Goal: Check status: Check status

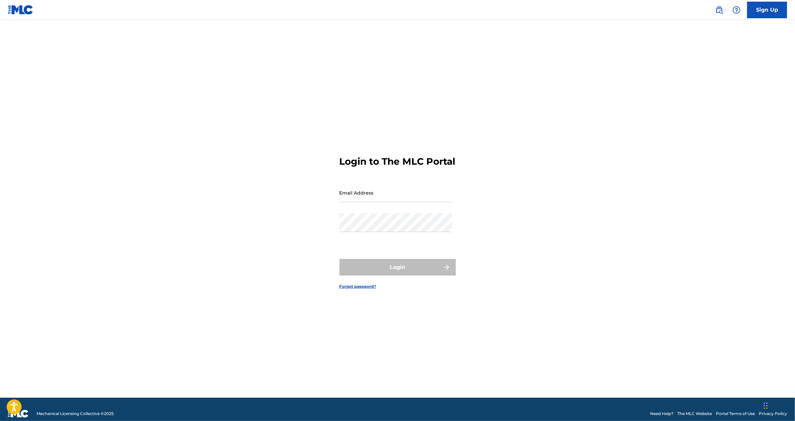
click at [364, 198] on input "Email Address" at bounding box center [395, 192] width 112 height 19
type input "[EMAIL_ADDRESS][DOMAIN_NAME]"
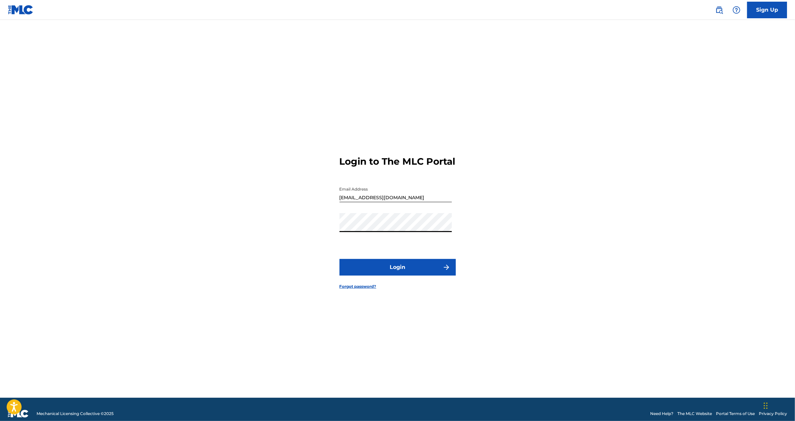
click at [339, 259] on button "Login" at bounding box center [397, 267] width 116 height 17
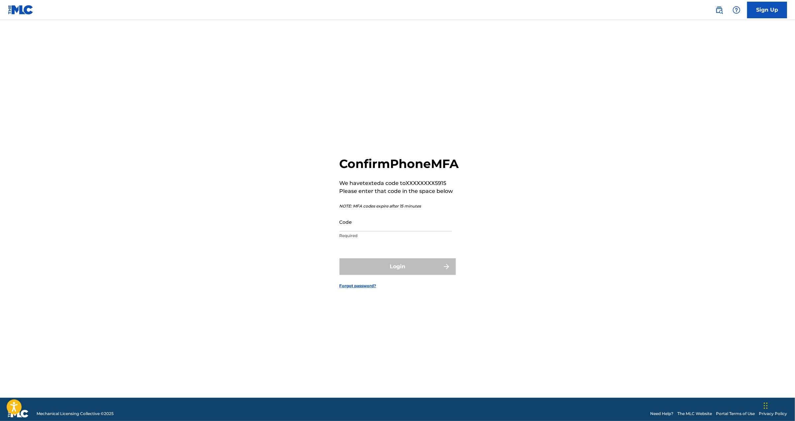
click at [387, 231] on input "Code" at bounding box center [395, 222] width 112 height 19
type input "88417"
click at [396, 273] on div "Login" at bounding box center [397, 266] width 116 height 17
click at [397, 231] on input "88417" at bounding box center [395, 222] width 112 height 19
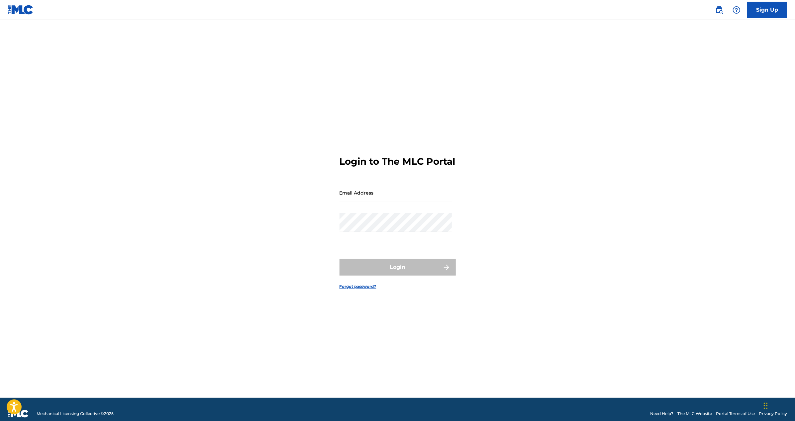
click at [354, 201] on input "Email Address" at bounding box center [395, 192] width 112 height 19
type input "[EMAIL_ADDRESS][DOMAIN_NAME]"
click at [417, 270] on button "Login" at bounding box center [397, 267] width 116 height 17
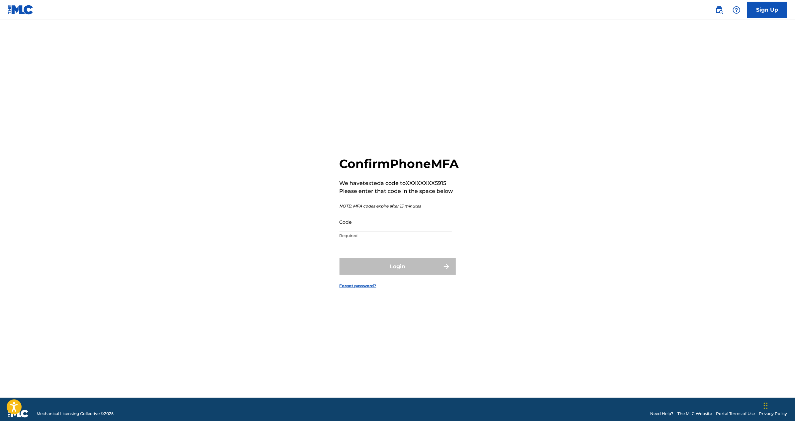
click at [402, 231] on input "Code" at bounding box center [395, 222] width 112 height 19
paste input "175021"
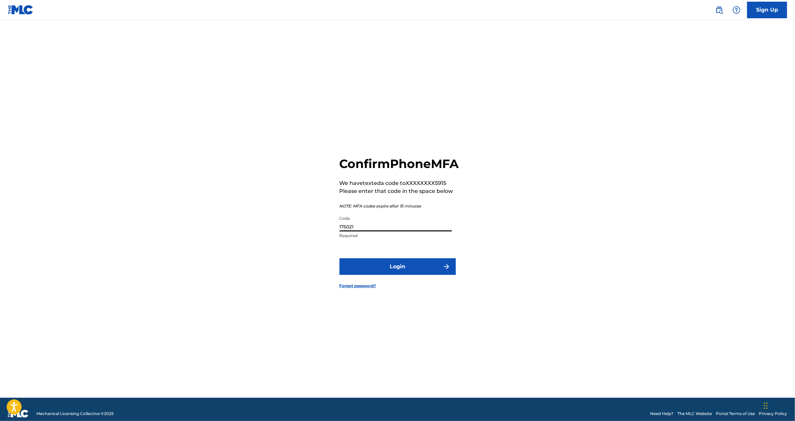
type input "175021"
click at [371, 270] on button "Login" at bounding box center [397, 266] width 116 height 17
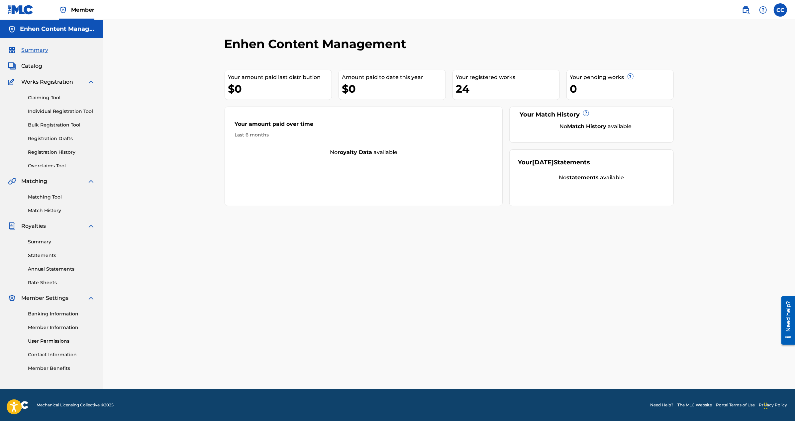
click at [62, 150] on link "Registration History" at bounding box center [61, 152] width 67 height 7
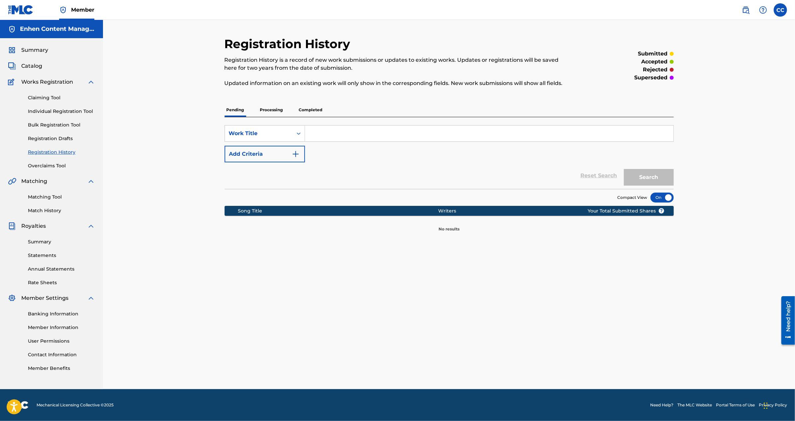
click at [274, 110] on p "Processing" at bounding box center [271, 110] width 27 height 14
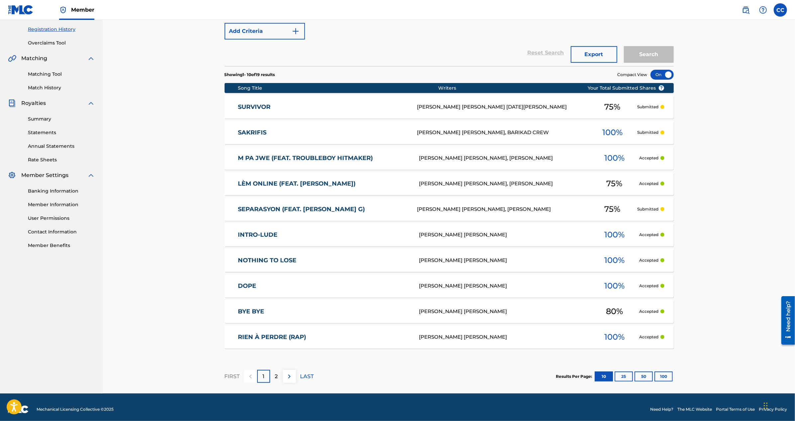
scroll to position [127, 0]
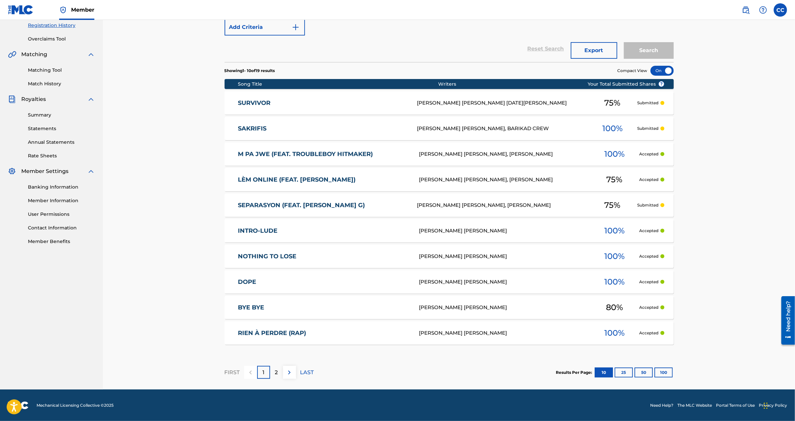
click at [660, 370] on button "100" at bounding box center [663, 373] width 18 height 10
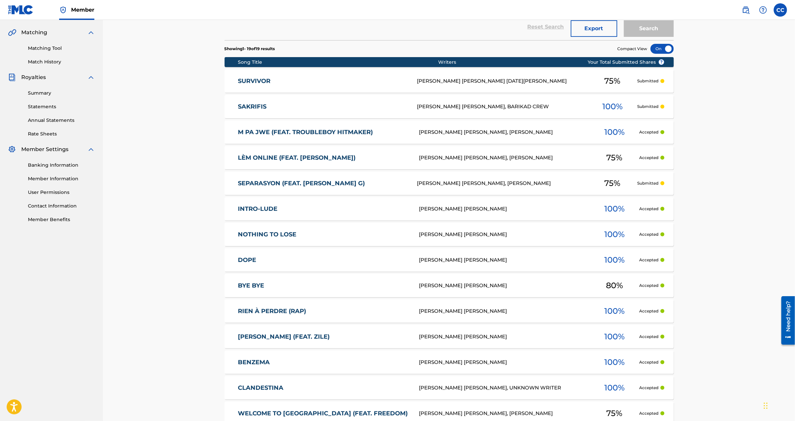
scroll to position [148, 0]
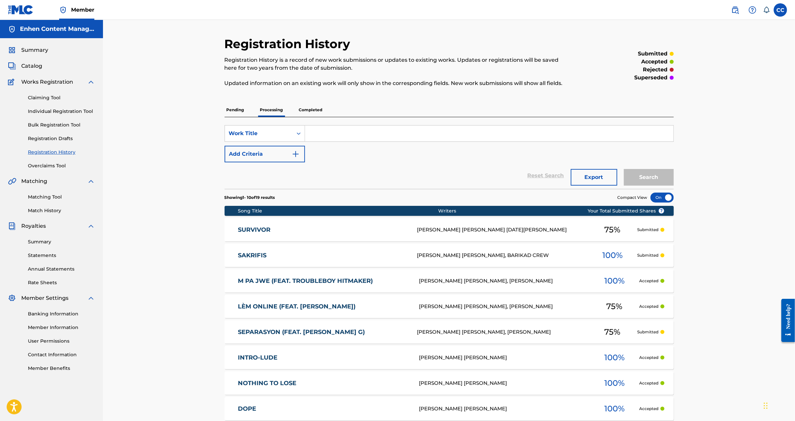
click at [303, 110] on p "Completed" at bounding box center [311, 110] width 28 height 14
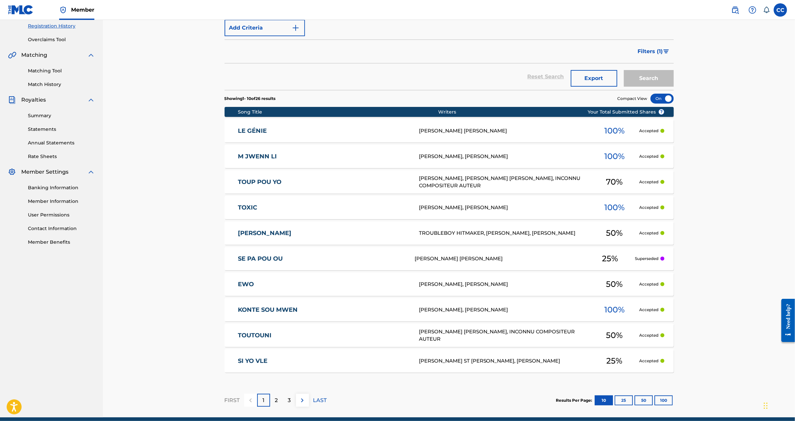
scroll to position [154, 0]
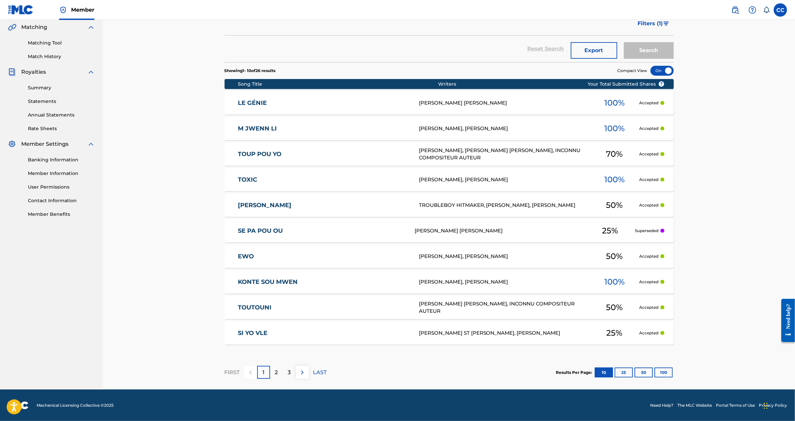
click at [667, 370] on button "100" at bounding box center [663, 373] width 18 height 10
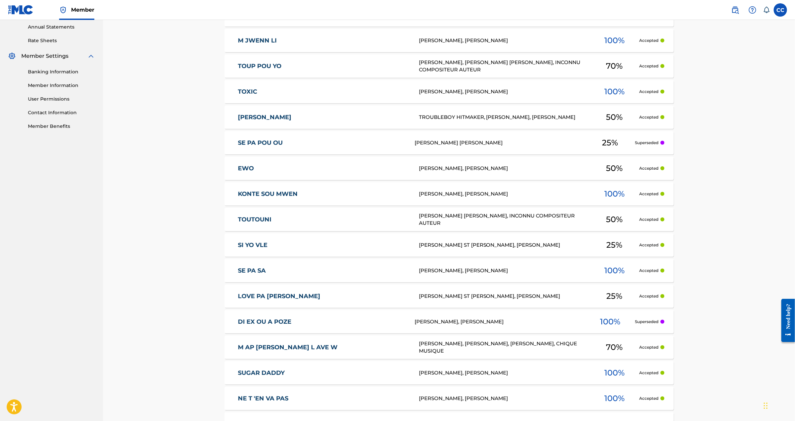
scroll to position [243, 0]
click at [473, 319] on div "[PERSON_NAME], [PERSON_NAME]" at bounding box center [499, 321] width 171 height 8
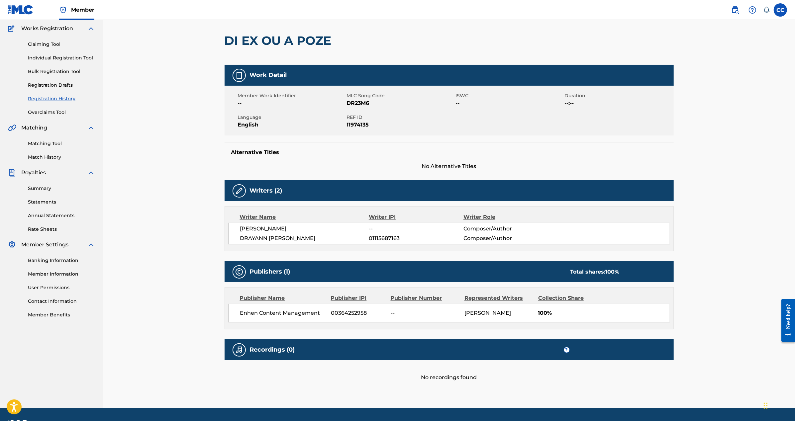
scroll to position [50, 0]
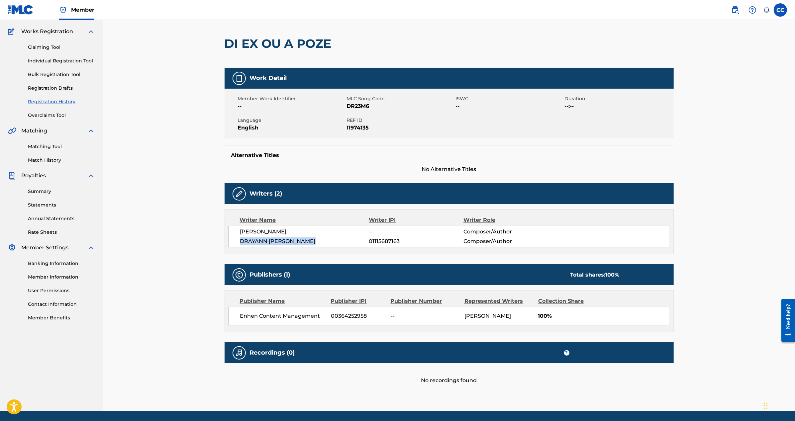
drag, startPoint x: 323, startPoint y: 240, endPoint x: 243, endPoint y: 244, distance: 80.8
click at [243, 244] on span "DRAYANN [PERSON_NAME]" at bounding box center [304, 241] width 129 height 8
click at [242, 242] on span "DRAYANN [PERSON_NAME]" at bounding box center [304, 241] width 129 height 8
drag, startPoint x: 240, startPoint y: 242, endPoint x: 322, endPoint y: 239, distance: 81.7
click at [322, 239] on span "DRAYANN [PERSON_NAME]" at bounding box center [304, 241] width 129 height 8
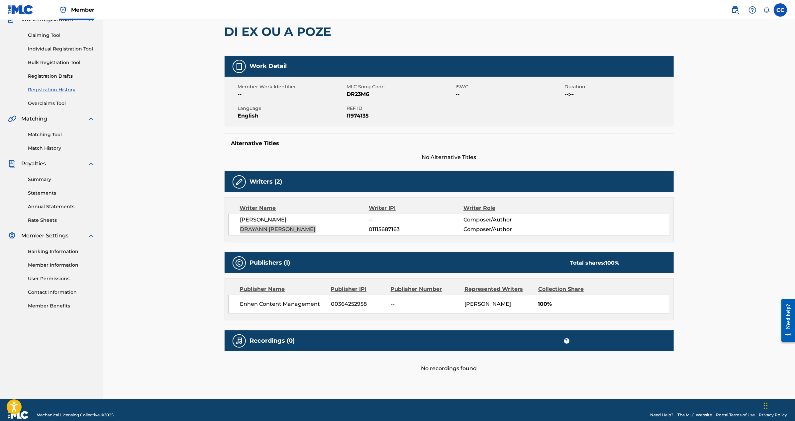
scroll to position [79, 0]
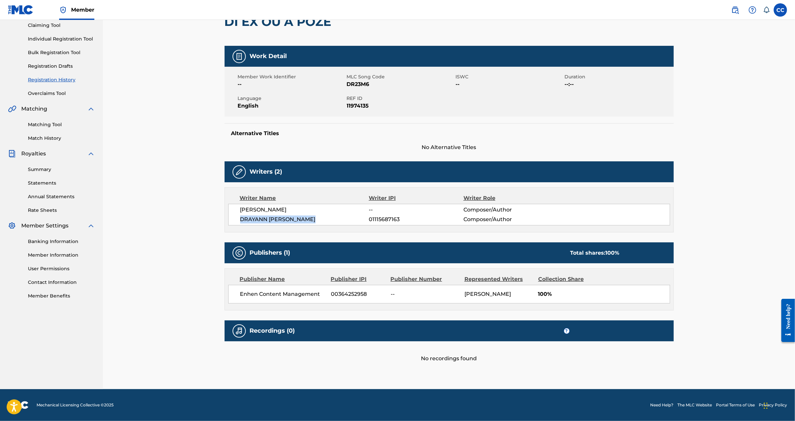
click at [55, 135] on link "Match History" at bounding box center [61, 138] width 67 height 7
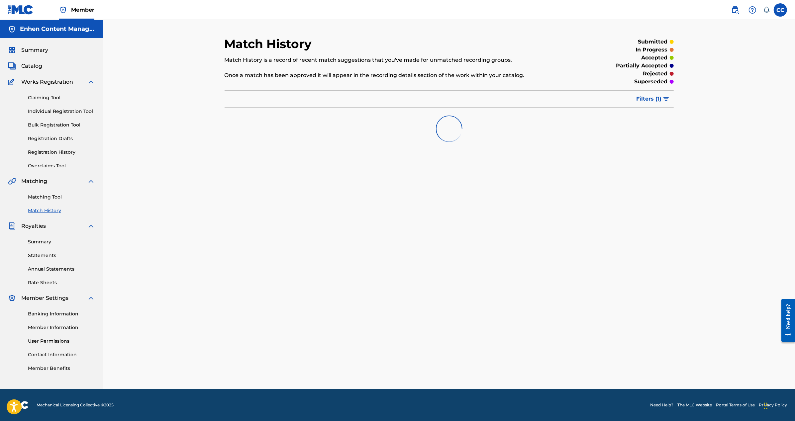
click at [55, 130] on div "Claiming Tool Individual Registration Tool Bulk Registration Tool Registration …" at bounding box center [51, 127] width 87 height 83
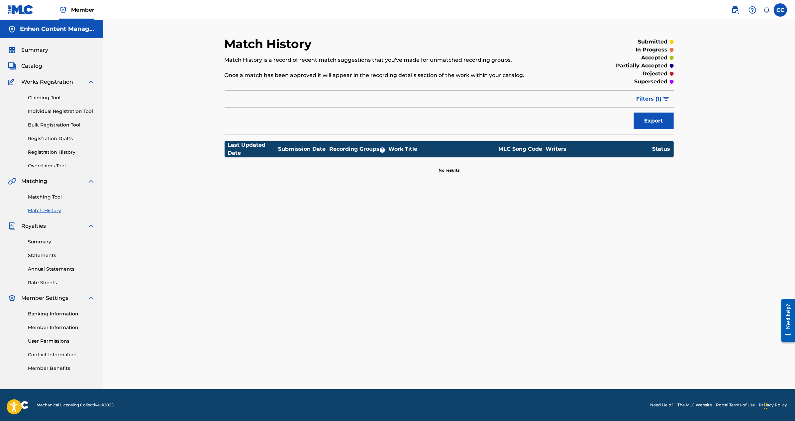
click at [31, 195] on link "Matching Tool" at bounding box center [61, 197] width 67 height 7
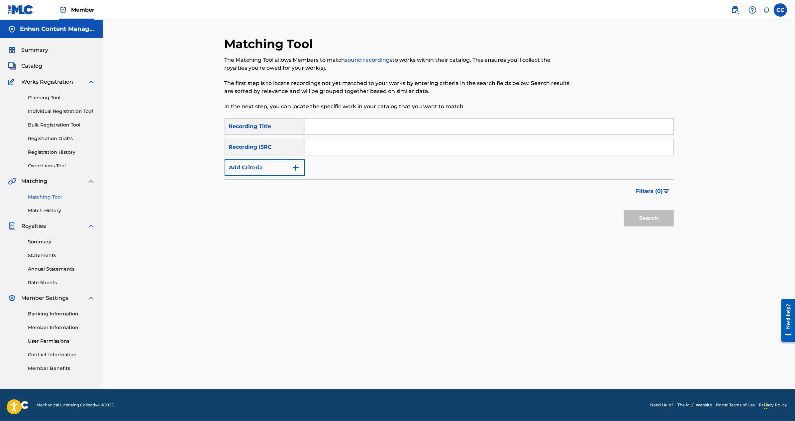
click at [35, 49] on span "Summary" at bounding box center [34, 50] width 27 height 8
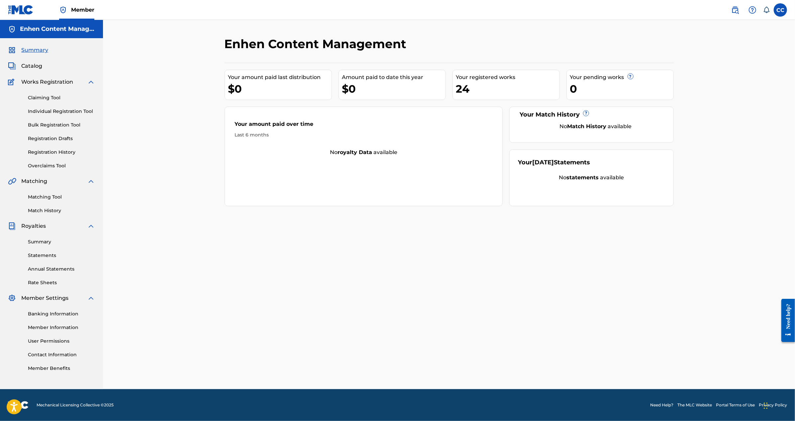
click at [43, 368] on link "Member Benefits" at bounding box center [61, 368] width 67 height 7
click at [63, 152] on link "Registration History" at bounding box center [61, 152] width 67 height 7
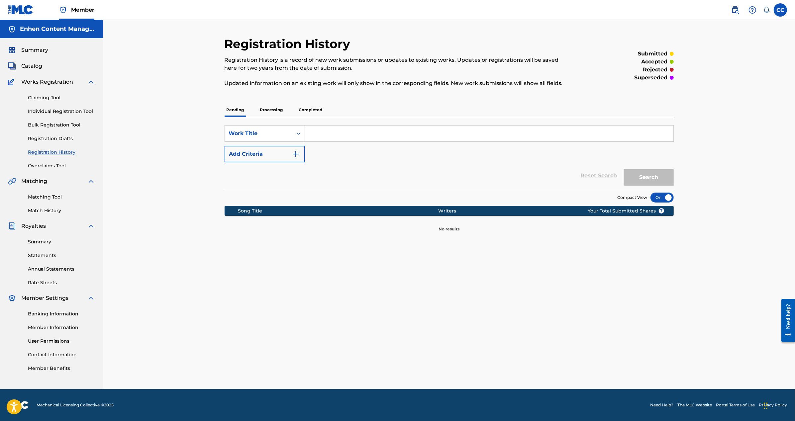
click at [314, 105] on p "Completed" at bounding box center [311, 110] width 28 height 14
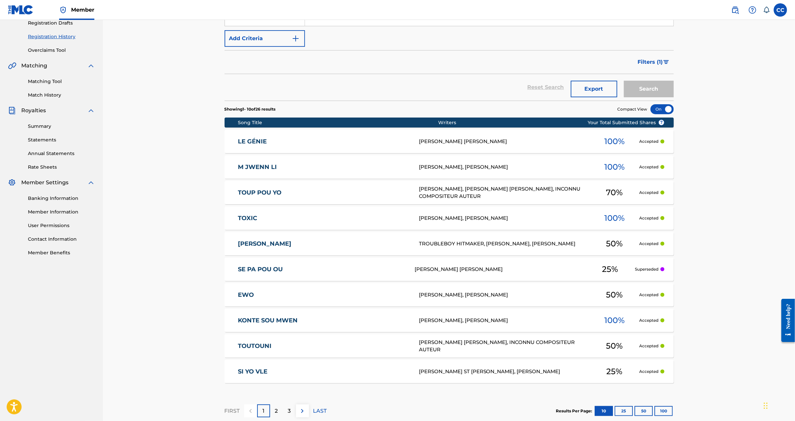
scroll to position [116, 0]
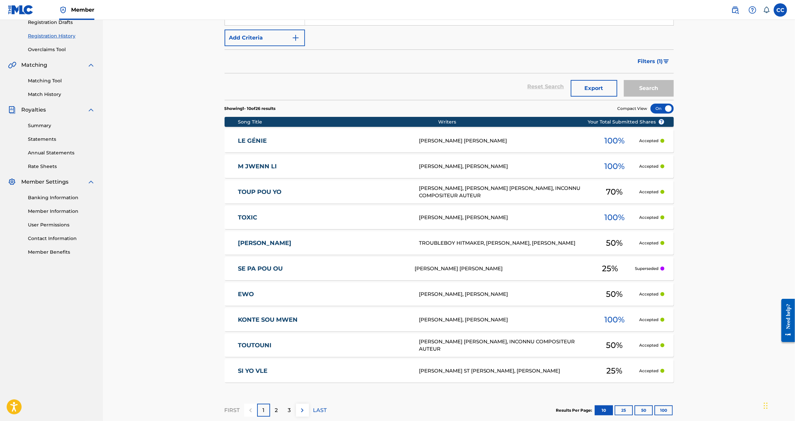
click at [649, 268] on p "Superseded" at bounding box center [647, 269] width 24 height 6
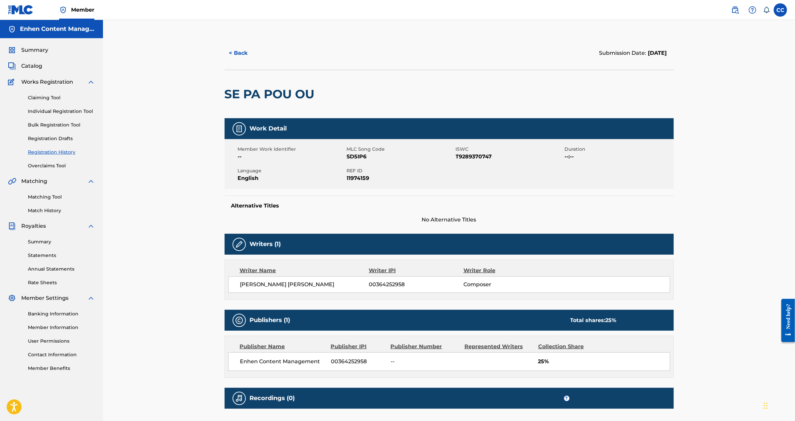
click at [39, 51] on span "Summary" at bounding box center [34, 50] width 27 height 8
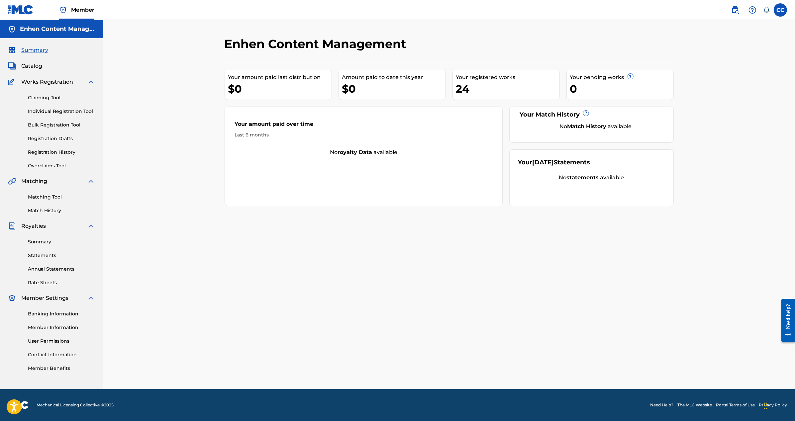
click at [40, 69] on span "Catalog" at bounding box center [31, 66] width 21 height 8
